Goal: Find specific page/section: Find specific page/section

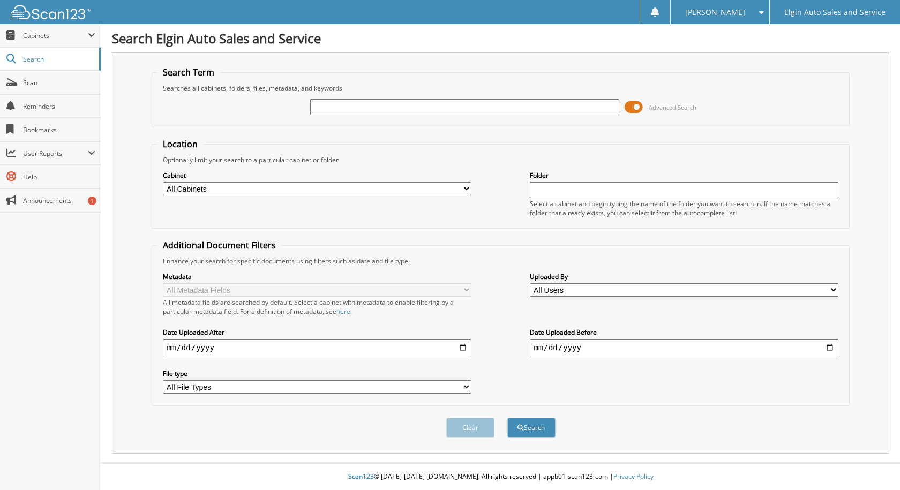
click at [390, 109] on input "text" at bounding box center [464, 107] width 309 height 16
click at [393, 107] on input "text" at bounding box center [464, 107] width 309 height 16
type input "xp32594"
click at [507, 418] on button "Search" at bounding box center [531, 428] width 48 height 20
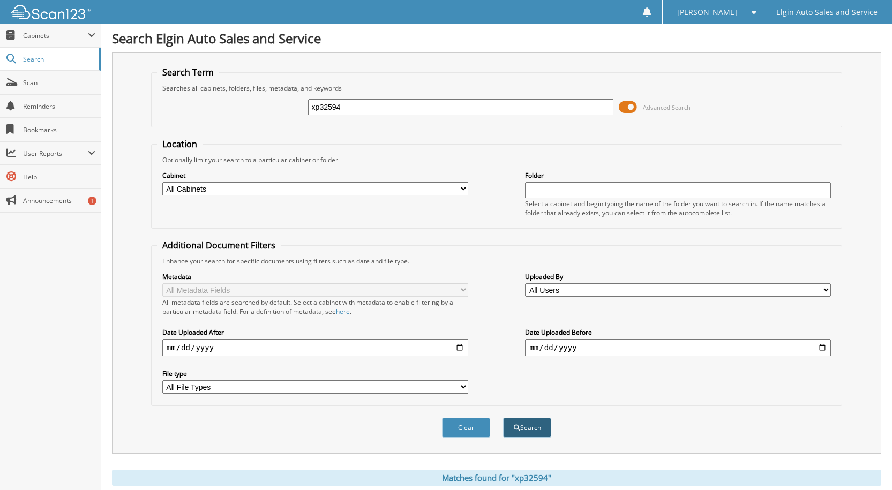
click at [524, 421] on button "Search" at bounding box center [527, 428] width 48 height 20
click at [534, 433] on button "Search" at bounding box center [527, 428] width 48 height 20
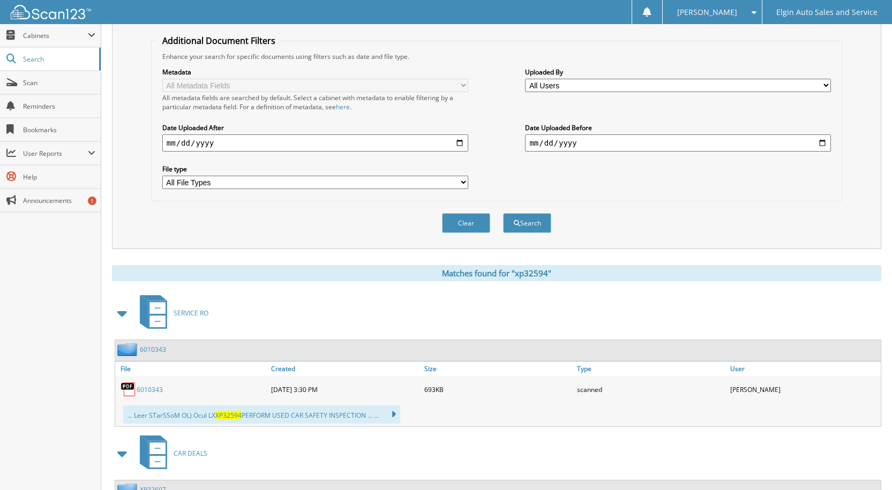
scroll to position [383, 0]
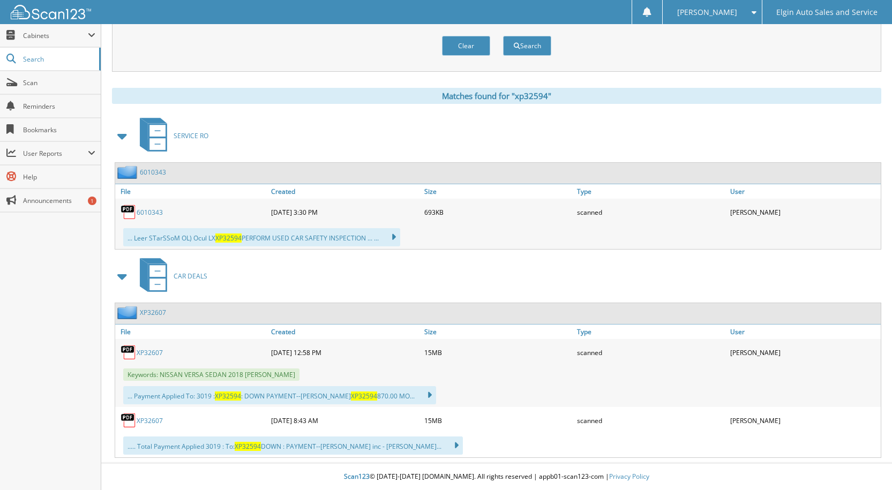
click at [151, 419] on link "XP32607" at bounding box center [150, 420] width 26 height 9
click at [147, 420] on link "XP32607" at bounding box center [150, 420] width 26 height 9
